Goal: Information Seeking & Learning: Check status

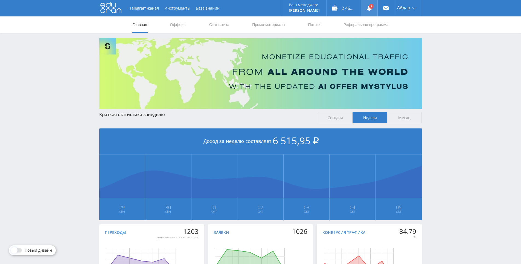
click at [372, 11] on link at bounding box center [369, 8] width 16 height 16
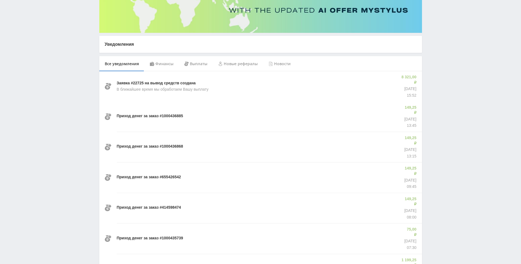
drag, startPoint x: 454, startPoint y: 108, endPoint x: 442, endPoint y: 118, distance: 15.3
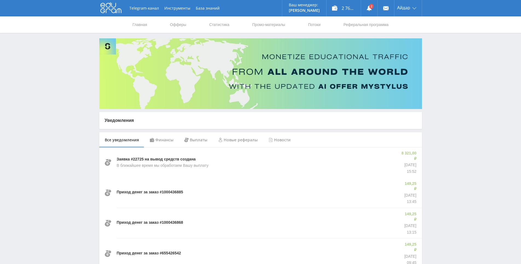
drag, startPoint x: 442, startPoint y: 118, endPoint x: 403, endPoint y: 53, distance: 75.6
click at [216, 23] on link "Статистика" at bounding box center [219, 24] width 21 height 16
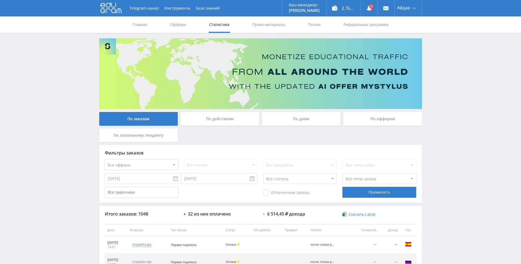
click at [209, 16] on link "Статистика" at bounding box center [219, 24] width 21 height 16
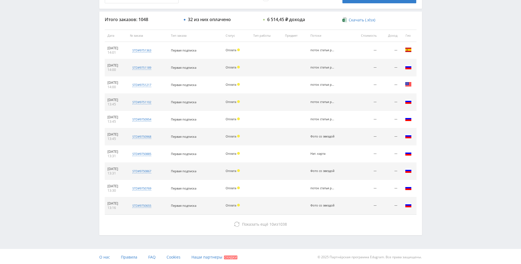
scroll to position [195, 0]
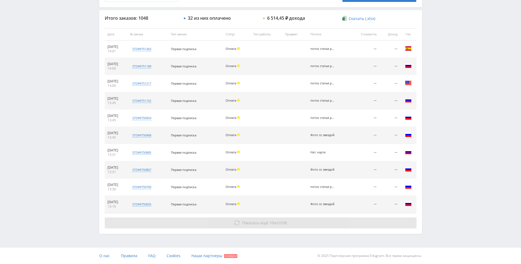
click at [258, 224] on span "Показать ещё" at bounding box center [255, 222] width 26 height 5
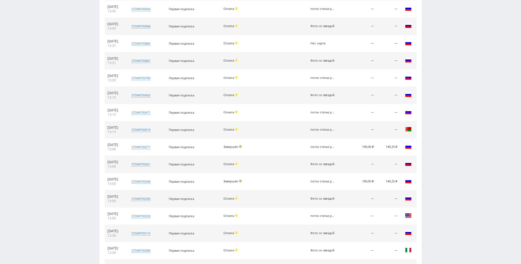
scroll to position [305, 0]
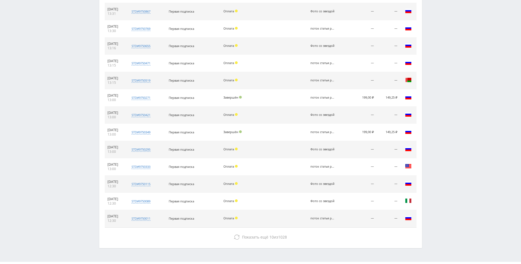
drag, startPoint x: 286, startPoint y: 183, endPoint x: 296, endPoint y: 211, distance: 29.8
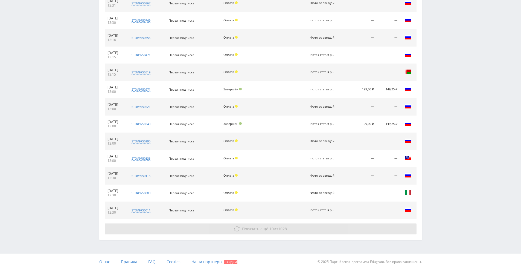
click at [282, 228] on span "1028" at bounding box center [282, 228] width 9 height 5
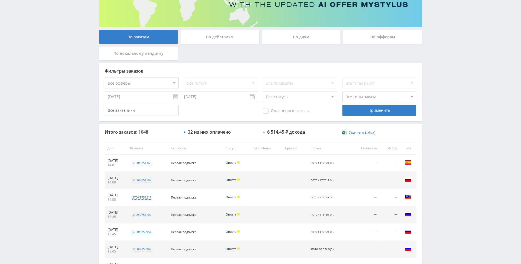
scroll to position [195, 0]
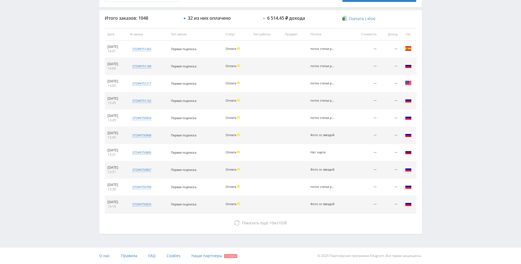
drag, startPoint x: 308, startPoint y: 177, endPoint x: 295, endPoint y: 214, distance: 38.5
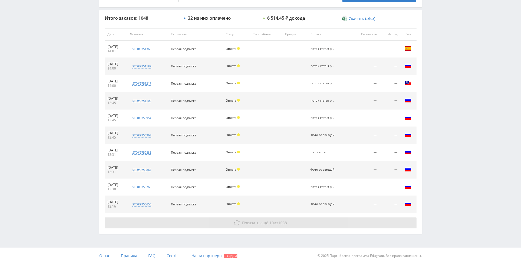
click at [269, 224] on span "10" at bounding box center [271, 222] width 4 height 5
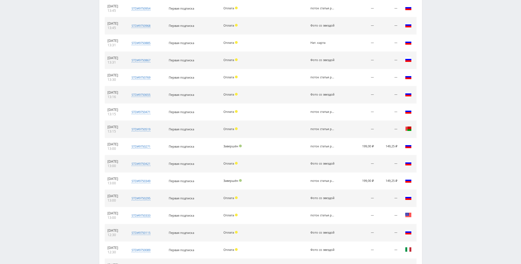
scroll to position [368, 0]
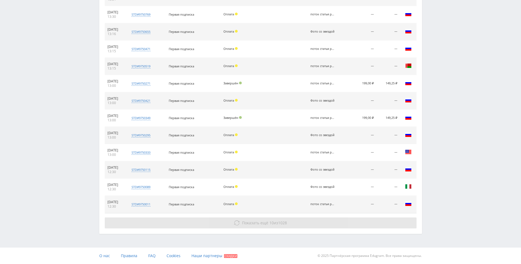
drag, startPoint x: 258, startPoint y: 145, endPoint x: 272, endPoint y: 230, distance: 85.5
click at [263, 227] on button "Показать ещё 10 из 1028" at bounding box center [261, 222] width 312 height 11
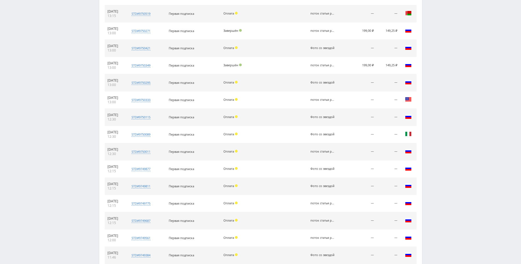
scroll to position [506, 0]
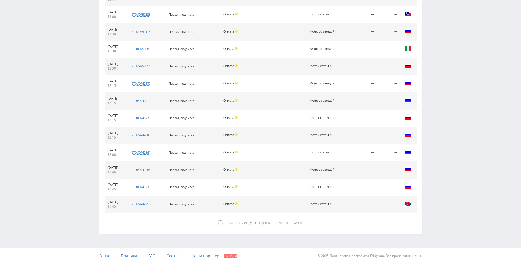
drag, startPoint x: 313, startPoint y: 138, endPoint x: 304, endPoint y: 232, distance: 94.5
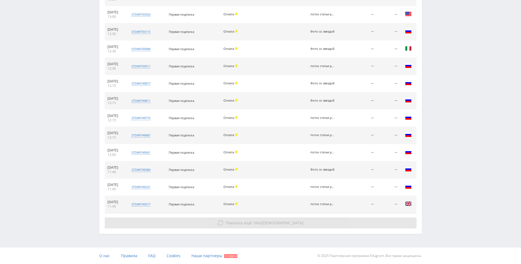
click at [308, 218] on button "Показать ещё 10 из 1018" at bounding box center [261, 222] width 312 height 11
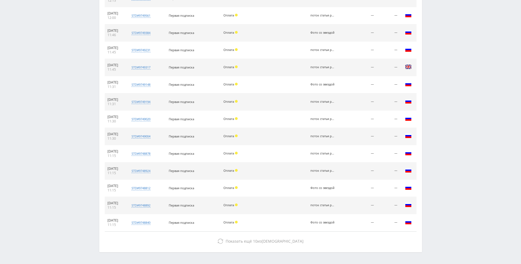
scroll to position [661, 0]
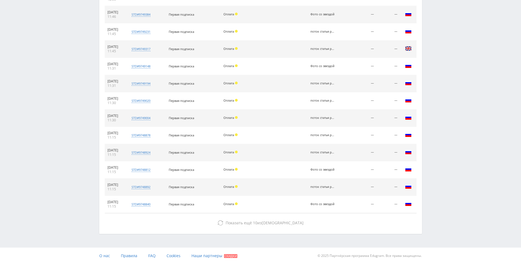
drag, startPoint x: 298, startPoint y: 135, endPoint x: 294, endPoint y: 195, distance: 60.9
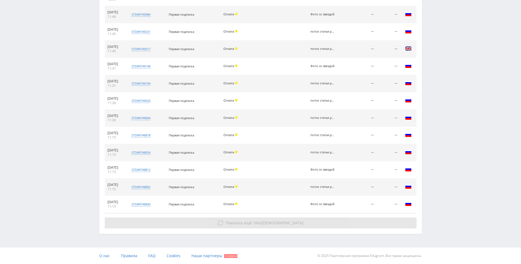
click at [288, 217] on button "Показать ещё 10 из 1008" at bounding box center [261, 222] width 312 height 11
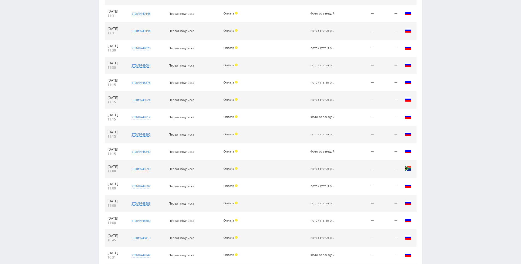
scroll to position [833, 0]
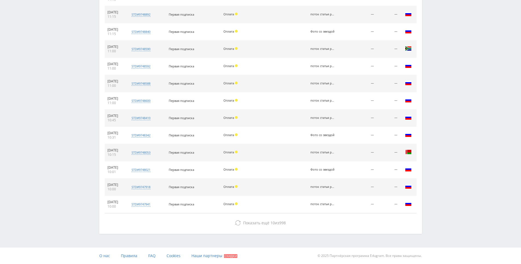
drag, startPoint x: 291, startPoint y: 178, endPoint x: 296, endPoint y: 210, distance: 32.5
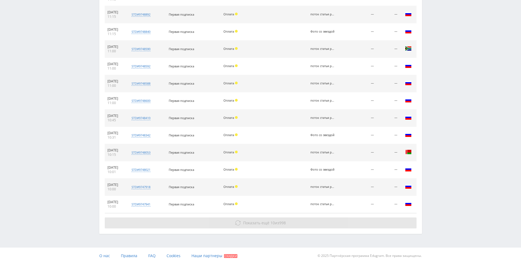
click at [294, 221] on button "Показать ещё 10 из 998" at bounding box center [261, 222] width 312 height 11
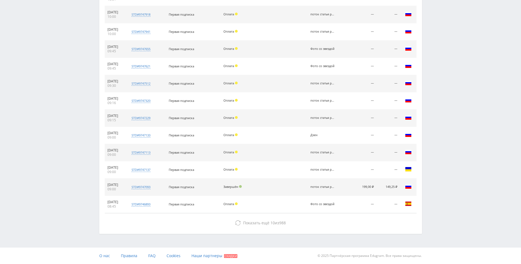
drag, startPoint x: 292, startPoint y: 160, endPoint x: 295, endPoint y: 205, distance: 45.0
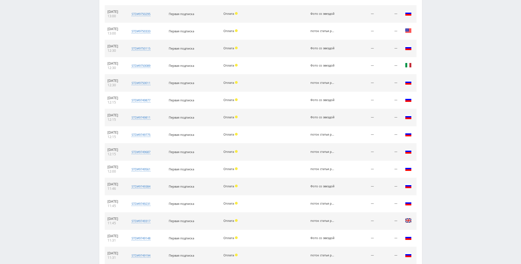
scroll to position [0, 0]
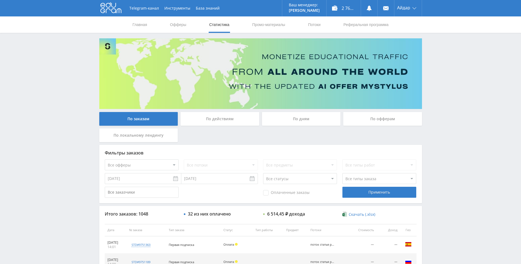
drag, startPoint x: 287, startPoint y: 178, endPoint x: 280, endPoint y: 99, distance: 79.0
drag, startPoint x: 440, startPoint y: 63, endPoint x: 435, endPoint y: 42, distance: 21.4
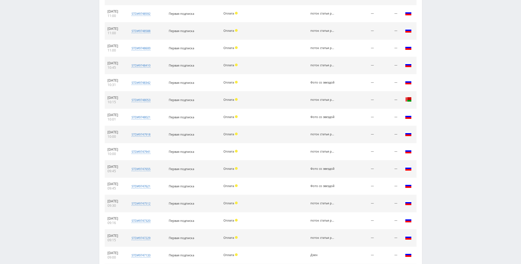
drag, startPoint x: 436, startPoint y: 70, endPoint x: 441, endPoint y: 95, distance: 25.2
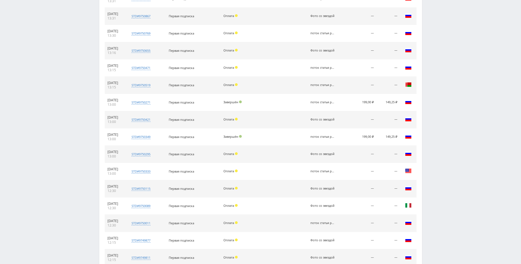
drag, startPoint x: 447, startPoint y: 55, endPoint x: 446, endPoint y: 85, distance: 30.1
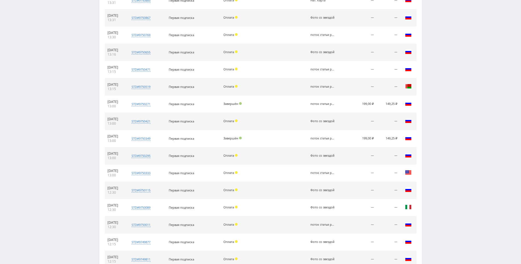
drag, startPoint x: 446, startPoint y: 84, endPoint x: 440, endPoint y: 57, distance: 27.7
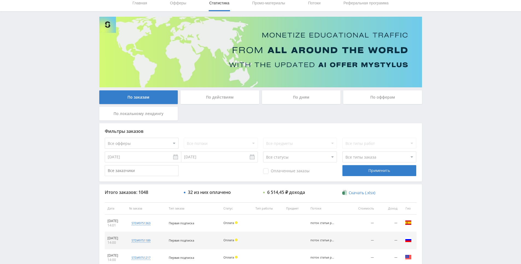
scroll to position [0, 0]
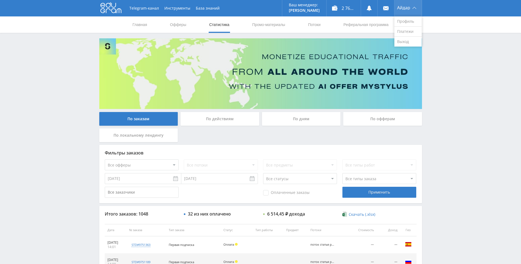
drag, startPoint x: 438, startPoint y: 57, endPoint x: 403, endPoint y: 11, distance: 58.1
click at [282, 195] on div "Оплаченные заказы" at bounding box center [300, 191] width 74 height 11
click at [283, 194] on span "Оплаченные заказы" at bounding box center [286, 192] width 46 height 5
click at [0, 0] on input "Оплаченные заказы" at bounding box center [0, 0] width 0 height 0
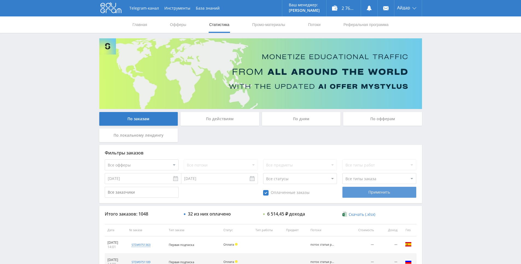
click at [396, 190] on div "Применить" at bounding box center [379, 191] width 74 height 11
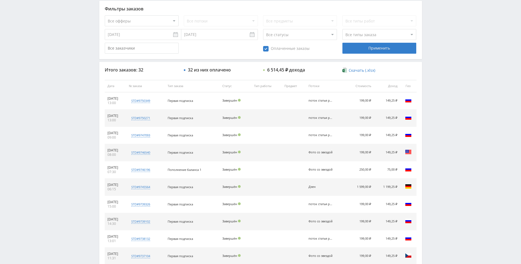
scroll to position [148, 0]
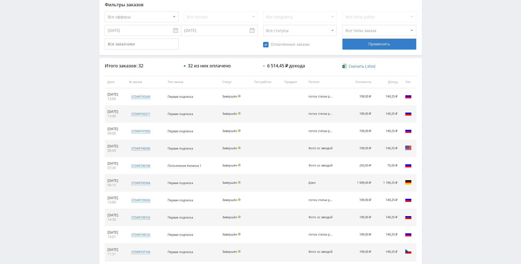
drag, startPoint x: 445, startPoint y: 150, endPoint x: 444, endPoint y: 160, distance: 10.7
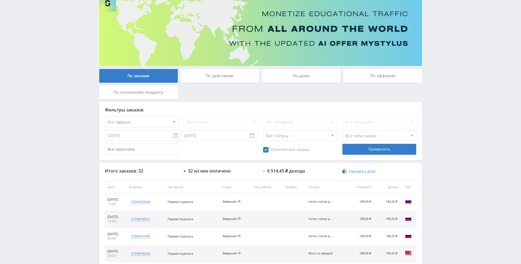
scroll to position [12, 0]
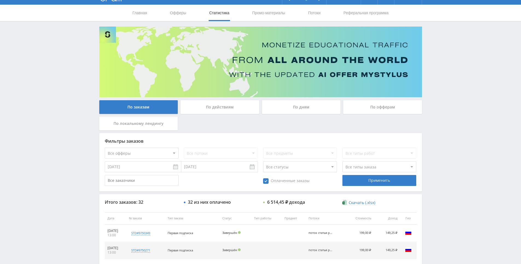
click at [226, 13] on link "Статистика" at bounding box center [219, 13] width 21 height 16
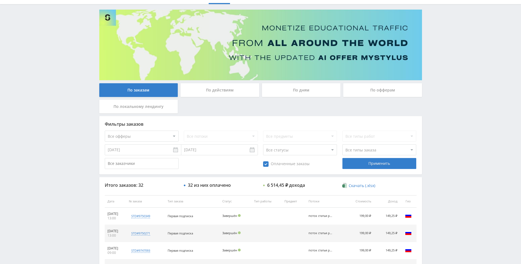
scroll to position [0, 0]
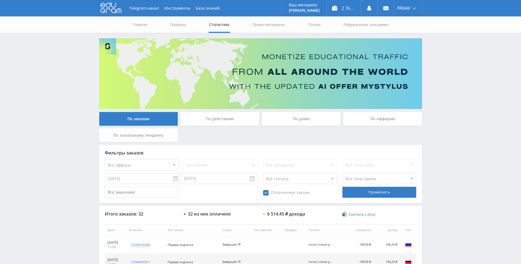
drag, startPoint x: 287, startPoint y: 122, endPoint x: 277, endPoint y: 73, distance: 50.1
click at [249, 131] on div "По заказам По действиям По дням По офферам По локальному лендингу" at bounding box center [260, 128] width 325 height 33
click at [252, 132] on div "По заказам По действиям По дням По офферам По локальному лендингу" at bounding box center [260, 128] width 325 height 33
click at [244, 131] on div "По заказам По действиям По дням По офферам По локальному лендингу" at bounding box center [260, 128] width 325 height 33
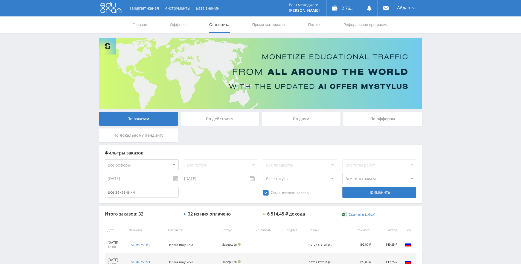
click at [243, 130] on div "По заказам По действиям По дням По офферам По локальному лендингу" at bounding box center [260, 128] width 325 height 33
drag, startPoint x: 239, startPoint y: 129, endPoint x: 232, endPoint y: 123, distance: 9.5
click at [239, 129] on div "По заказам По действиям По дням По офферам По локальному лендингу" at bounding box center [260, 128] width 325 height 33
click at [176, 22] on link "Офферы" at bounding box center [178, 24] width 17 height 16
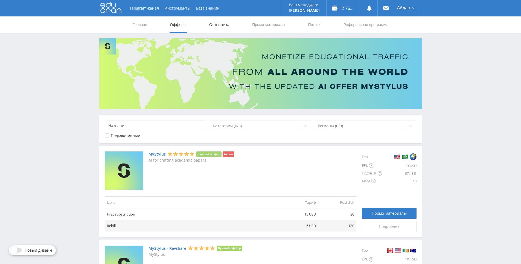
click at [219, 26] on link "Статистика" at bounding box center [219, 24] width 21 height 16
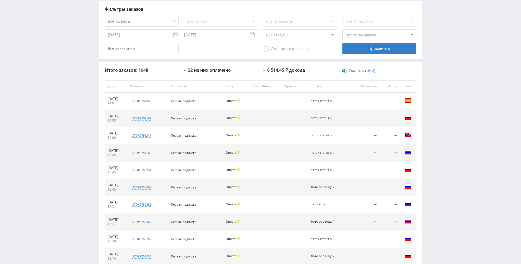
scroll to position [195, 0]
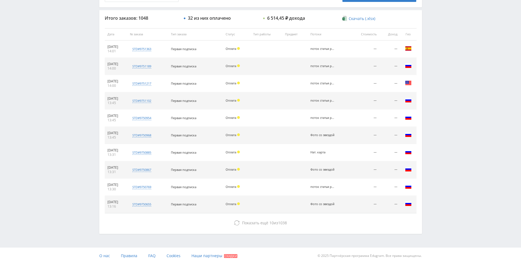
drag, startPoint x: 257, startPoint y: 125, endPoint x: 266, endPoint y: 161, distance: 37.3
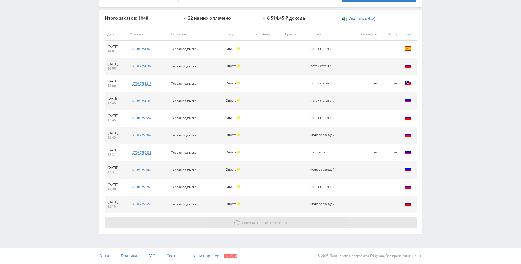
click at [250, 224] on span "Показать ещё" at bounding box center [255, 222] width 26 height 5
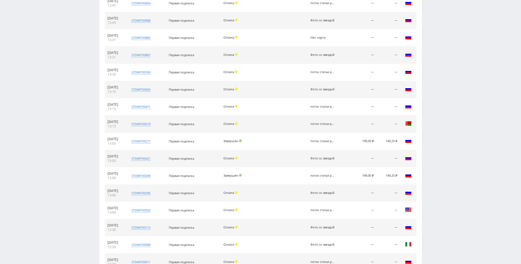
scroll to position [368, 0]
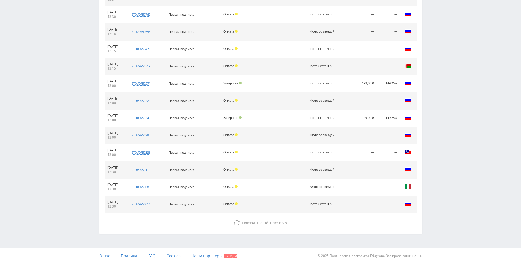
drag, startPoint x: 259, startPoint y: 132, endPoint x: 267, endPoint y: 183, distance: 52.2
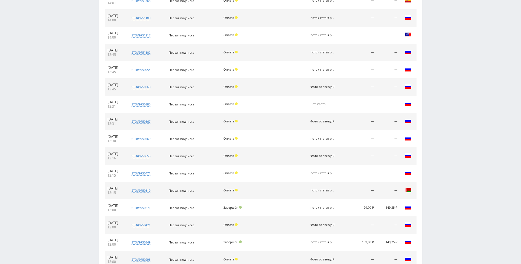
scroll to position [0, 0]
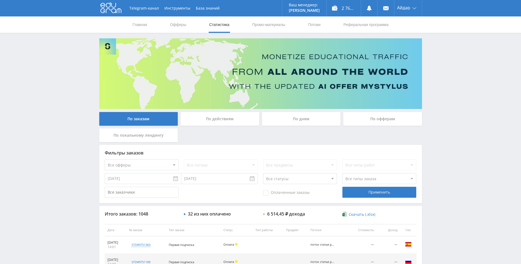
drag, startPoint x: 267, startPoint y: 174, endPoint x: 266, endPoint y: 79, distance: 94.9
click at [141, 23] on link "Главная" at bounding box center [140, 24] width 16 height 16
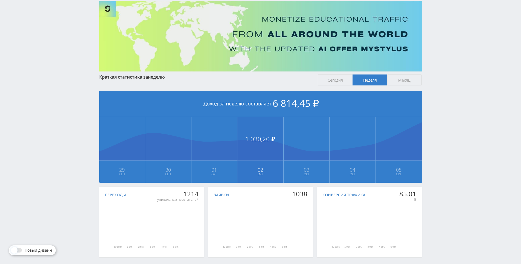
scroll to position [61, 0]
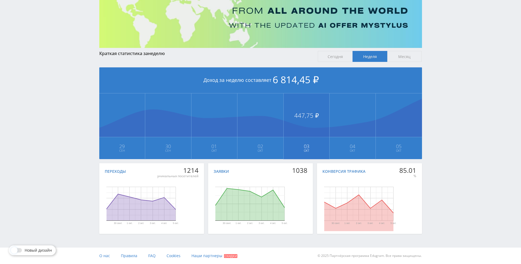
drag, startPoint x: 271, startPoint y: 141, endPoint x: 291, endPoint y: 120, distance: 29.8
click at [342, 53] on span "Сегодня" at bounding box center [335, 56] width 35 height 11
click at [0, 0] on input "Сегодня" at bounding box center [0, 0] width 0 height 0
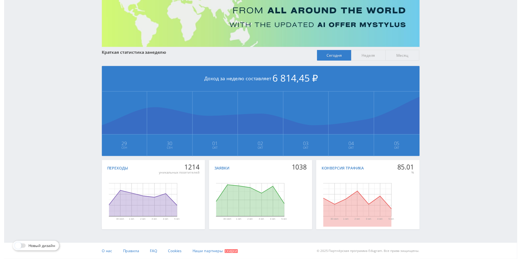
scroll to position [0, 0]
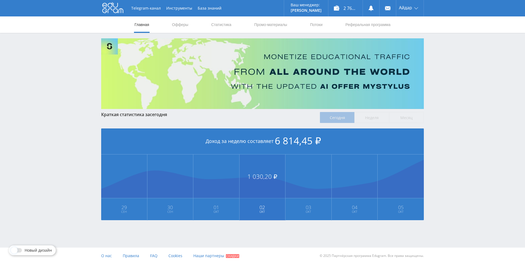
drag, startPoint x: 246, startPoint y: 121, endPoint x: 259, endPoint y: 162, distance: 42.5
drag, startPoint x: 273, startPoint y: 158, endPoint x: 280, endPoint y: 168, distance: 11.8
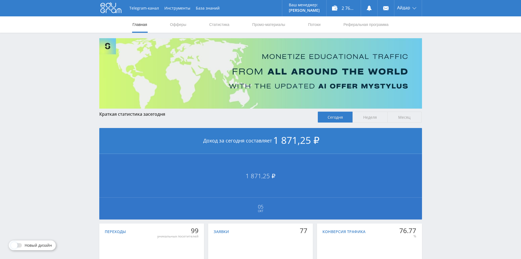
scroll to position [2, 0]
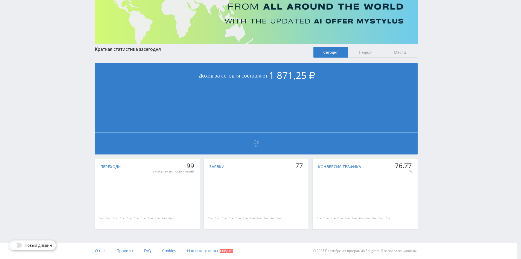
drag, startPoint x: 289, startPoint y: 137, endPoint x: 295, endPoint y: 135, distance: 6.1
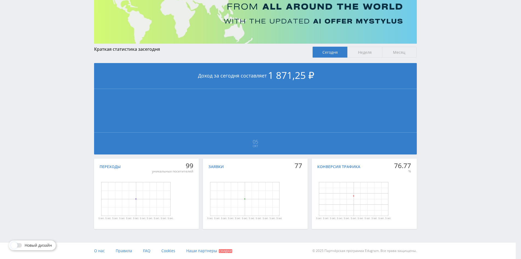
click at [398, 53] on span "Месяц" at bounding box center [399, 52] width 35 height 11
click at [0, 0] on input "Месяц" at bounding box center [0, 0] width 0 height 0
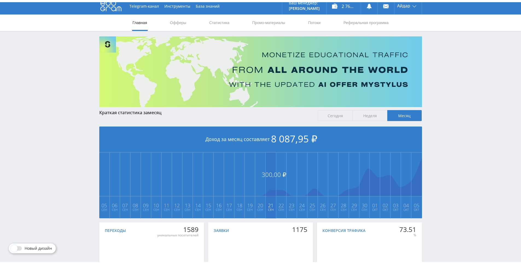
scroll to position [61, 0]
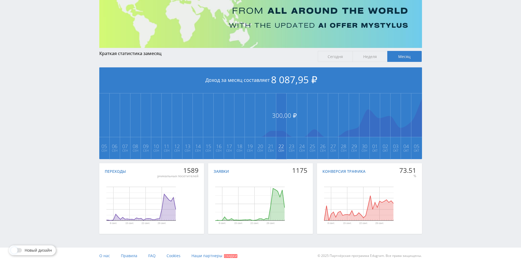
drag, startPoint x: 276, startPoint y: 71, endPoint x: 284, endPoint y: 99, distance: 29.0
click at [199, 55] on div "Краткая статистика за месяц" at bounding box center [205, 53] width 213 height 5
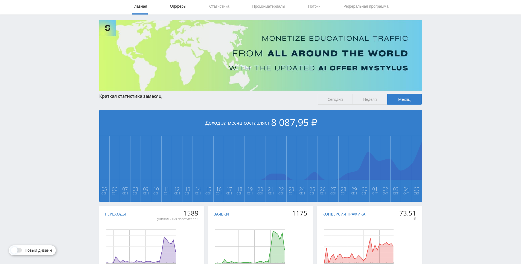
scroll to position [0, 0]
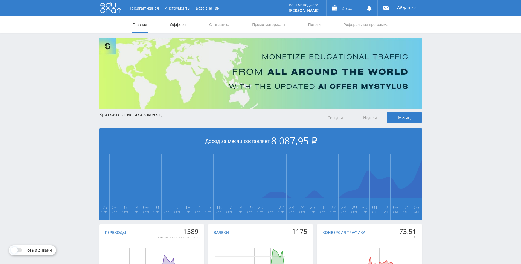
drag, startPoint x: 195, startPoint y: 63, endPoint x: 181, endPoint y: 17, distance: 48.8
